Goal: Information Seeking & Learning: Learn about a topic

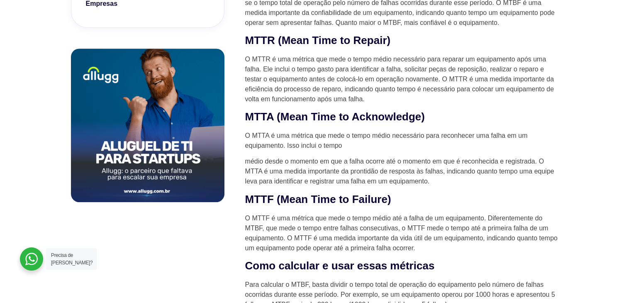
scroll to position [539, 0]
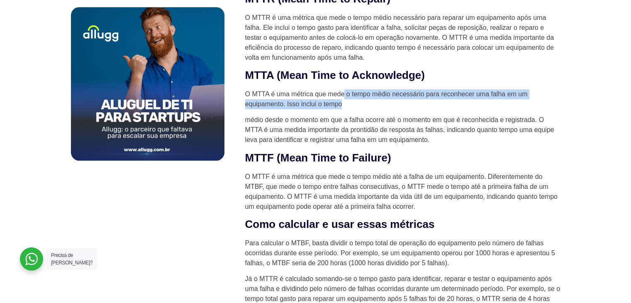
drag, startPoint x: 345, startPoint y: 94, endPoint x: 362, endPoint y: 106, distance: 20.6
click at [362, 105] on p "O MTTA é uma métrica que mede o tempo médio necessário para reconhecer uma falh…" at bounding box center [402, 99] width 315 height 20
click at [362, 106] on p "O MTTA é uma métrica que mede o tempo médio necessário para reconhecer uma falh…" at bounding box center [402, 99] width 315 height 20
drag, startPoint x: 362, startPoint y: 107, endPoint x: 253, endPoint y: 91, distance: 110.1
click at [253, 91] on p "O MTTA é uma métrica que mede o tempo médio necessário para reconhecer uma falh…" at bounding box center [402, 99] width 315 height 20
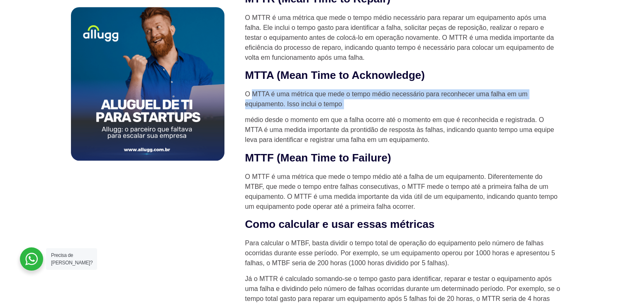
click at [253, 91] on p "O MTTA é uma métrica que mede o tempo médio necessário para reconhecer uma falh…" at bounding box center [402, 99] width 315 height 20
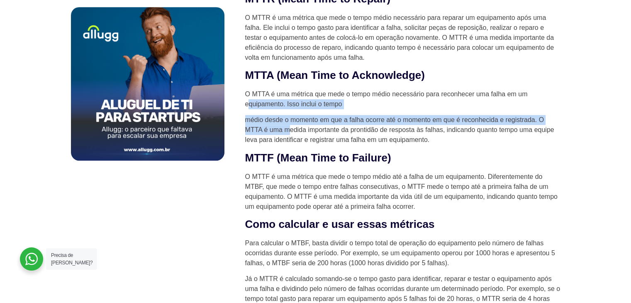
drag, startPoint x: 250, startPoint y: 108, endPoint x: 302, endPoint y: 128, distance: 55.9
click at [302, 128] on p "médio desde o momento em que a falha ocorre até o momento em que é reconhecida …" at bounding box center [402, 130] width 315 height 30
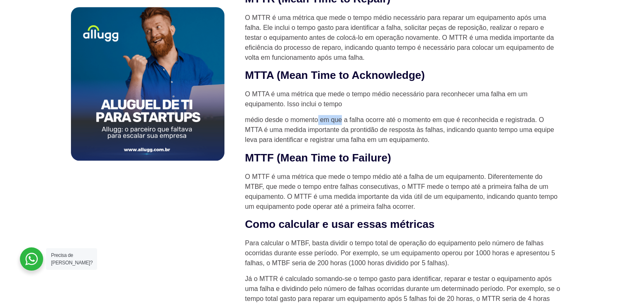
drag, startPoint x: 317, startPoint y: 120, endPoint x: 341, endPoint y: 123, distance: 24.2
click at [341, 123] on p "médio desde o momento em que a falha ocorre até o momento em que é reconhecida …" at bounding box center [402, 130] width 315 height 30
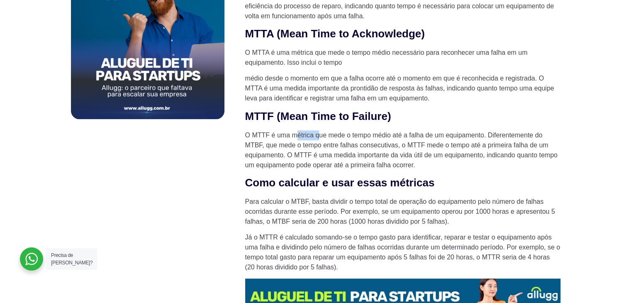
drag, startPoint x: 299, startPoint y: 134, endPoint x: 320, endPoint y: 134, distance: 21.6
click at [320, 134] on p "O MTTF é uma métrica que mede o tempo médio até a falha de um equipamento. Dife…" at bounding box center [402, 150] width 315 height 40
drag, startPoint x: 280, startPoint y: 146, endPoint x: 395, endPoint y: 143, distance: 114.9
click at [395, 143] on p "O MTTF é uma métrica que mede o tempo médio até a falha de um equipamento. Dife…" at bounding box center [402, 150] width 315 height 40
drag, startPoint x: 416, startPoint y: 146, endPoint x: 553, endPoint y: 143, distance: 137.3
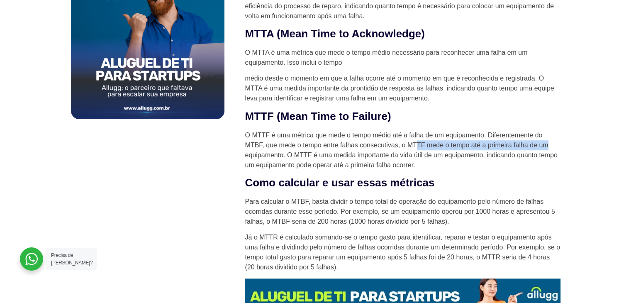
click at [553, 143] on p "O MTTF é uma métrica que mede o tempo médio até a falha de um equipamento. Dife…" at bounding box center [402, 150] width 315 height 40
click at [548, 149] on p "O MTTF é uma métrica que mede o tempo médio até a falha de um equipamento. Dife…" at bounding box center [402, 150] width 315 height 40
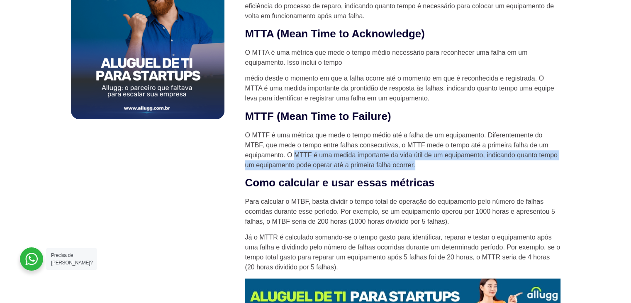
drag, startPoint x: 301, startPoint y: 150, endPoint x: 416, endPoint y: 162, distance: 115.6
click at [416, 162] on p "O MTTF é uma métrica que mede o tempo médio até a falha de um equipamento. Dife…" at bounding box center [402, 150] width 315 height 40
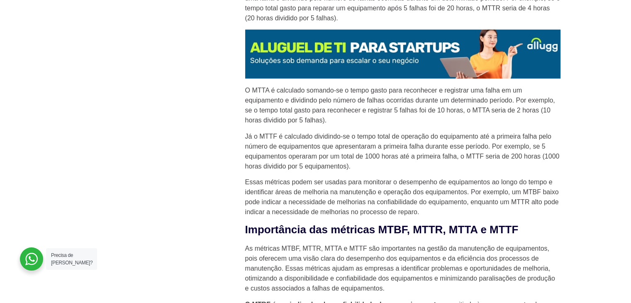
scroll to position [954, 0]
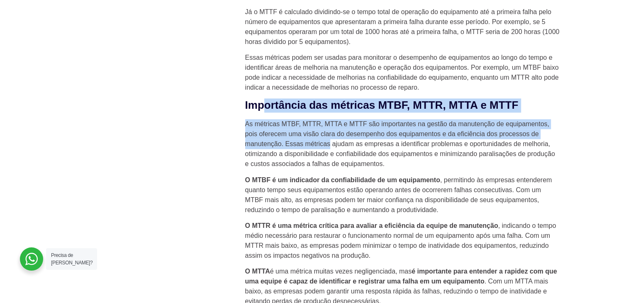
drag, startPoint x: 267, startPoint y: 105, endPoint x: 329, endPoint y: 141, distance: 71.7
click at [329, 141] on div "A manutenção de equipamentos é uma parte essencial de qualquer operação bem-suc…" at bounding box center [402, 271] width 315 height 1824
click at [329, 141] on p "As métricas MTBF, MTTR, MTTA e MTTF são importantes na gestão da manutenção de …" at bounding box center [402, 144] width 315 height 50
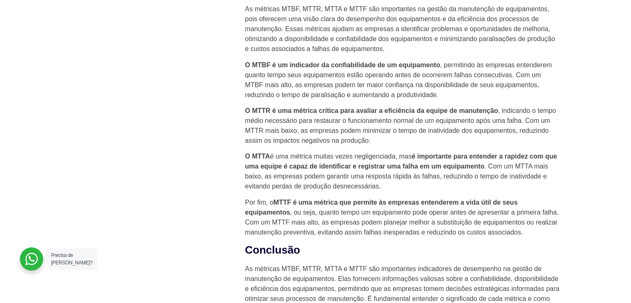
scroll to position [1120, 0]
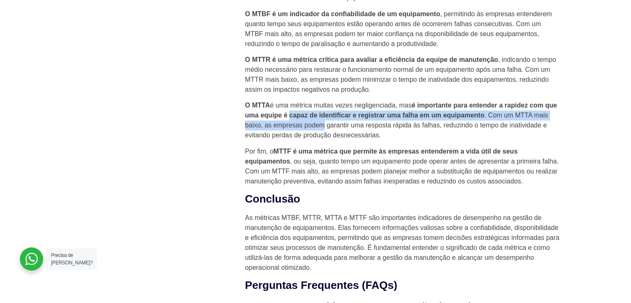
drag, startPoint x: 303, startPoint y: 110, endPoint x: 340, endPoint y: 124, distance: 39.1
click at [340, 124] on p "O MTTA é uma métrica muitas vezes negligenciada, mas é importante para entender…" at bounding box center [402, 120] width 315 height 40
drag, startPoint x: 305, startPoint y: 114, endPoint x: 312, endPoint y: 124, distance: 12.3
click at [312, 124] on p "O MTTA é uma métrica muitas vezes negligenciada, mas é importante para entender…" at bounding box center [402, 120] width 315 height 40
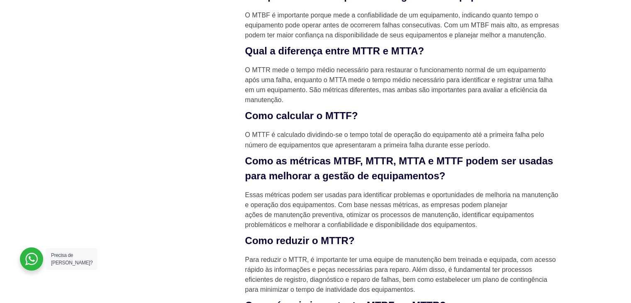
scroll to position [1410, 0]
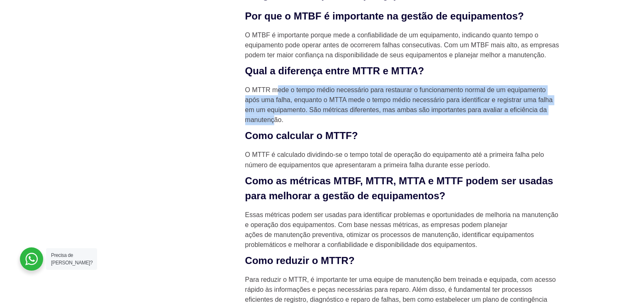
drag, startPoint x: 280, startPoint y: 86, endPoint x: 275, endPoint y: 120, distance: 34.4
click at [275, 120] on div "O MTTR mede o tempo médio necessário para restaurar o funcionamento normal de u…" at bounding box center [402, 105] width 315 height 40
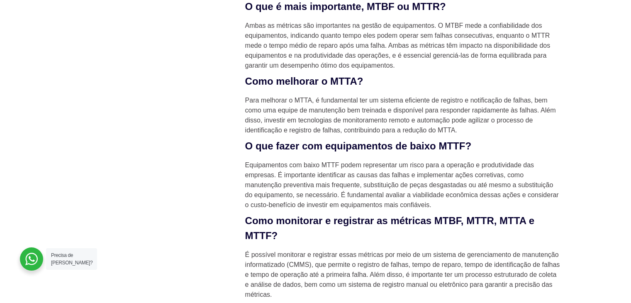
scroll to position [1742, 0]
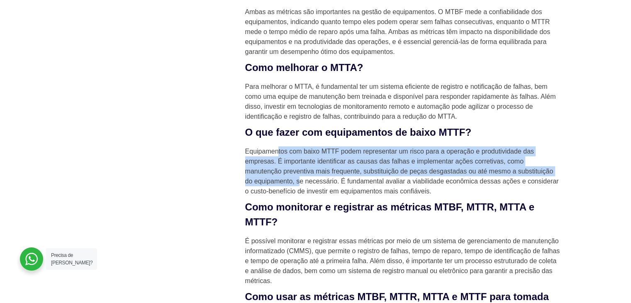
drag, startPoint x: 278, startPoint y: 149, endPoint x: 298, endPoint y: 180, distance: 36.5
click at [298, 180] on div "Equipamentos com baixo MTTF podem representar um risco para a operação e produt…" at bounding box center [402, 171] width 315 height 50
click at [299, 180] on div "Equipamentos com baixo MTTF podem representar um risco para a operação e produt…" at bounding box center [402, 171] width 315 height 50
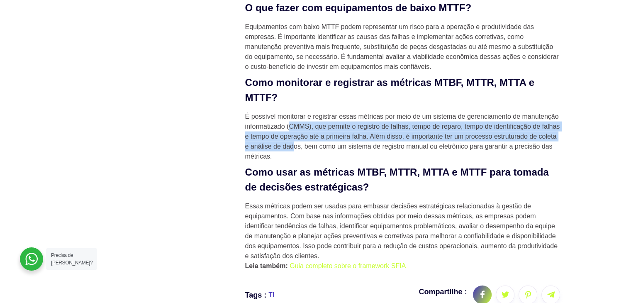
drag, startPoint x: 287, startPoint y: 128, endPoint x: 295, endPoint y: 145, distance: 18.2
click at [294, 144] on div "É possível monitorar e registrar essas métricas por meio de um sistema de geren…" at bounding box center [402, 137] width 315 height 50
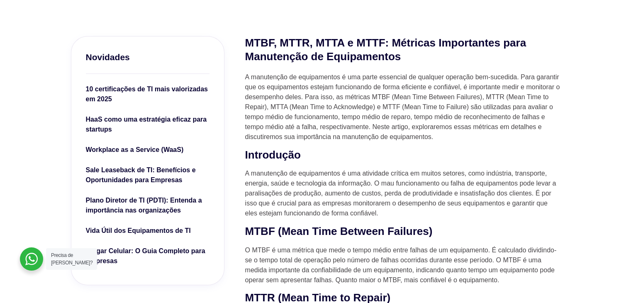
scroll to position [249, 0]
